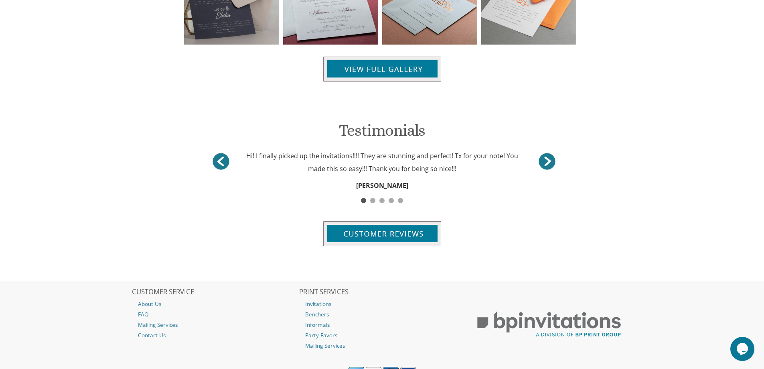
scroll to position [960, 0]
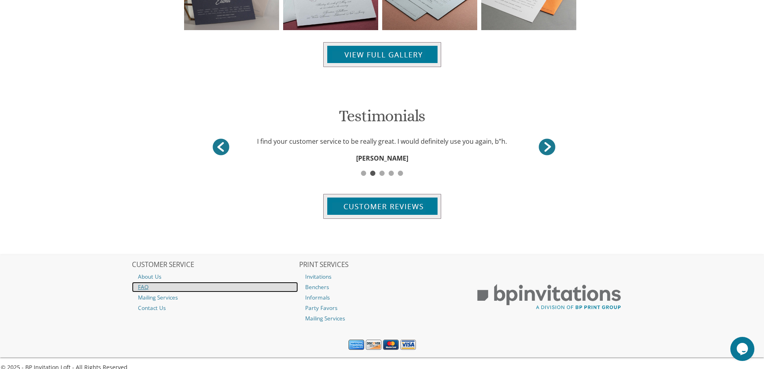
click at [144, 286] on link "FAQ" at bounding box center [215, 287] width 166 height 10
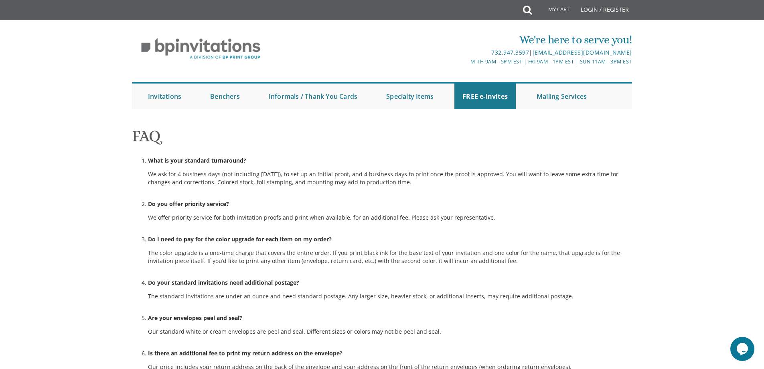
scroll to position [494, 0]
